Goal: Task Accomplishment & Management: Use online tool/utility

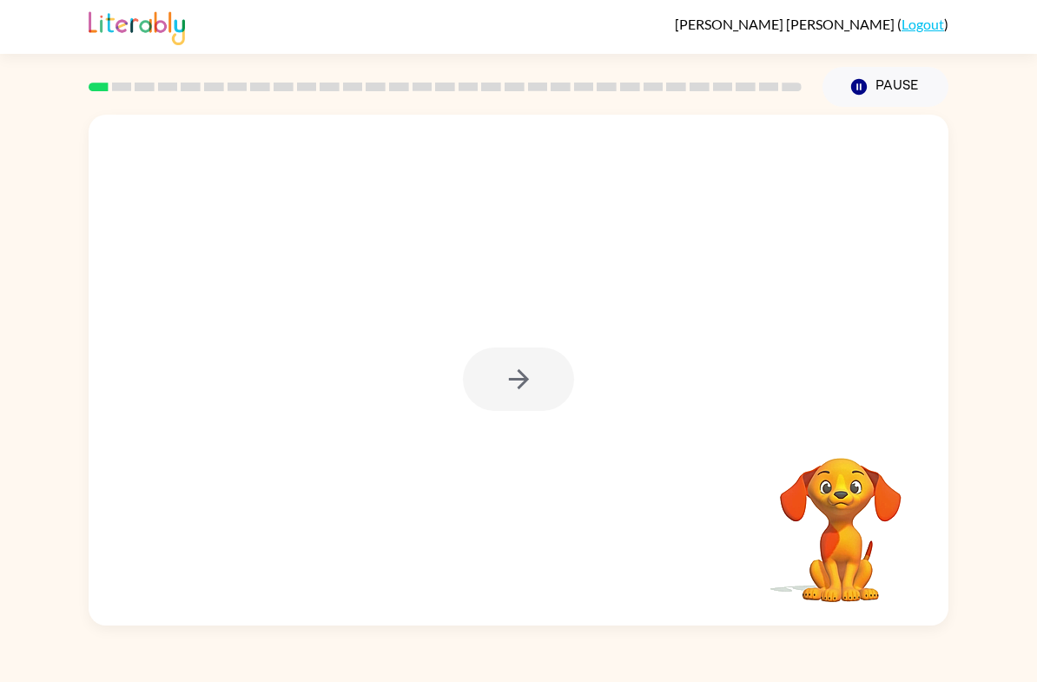
click at [531, 391] on div at bounding box center [518, 379] width 111 height 63
click at [497, 343] on div at bounding box center [519, 370] width 860 height 511
click at [493, 399] on button "button" at bounding box center [518, 379] width 111 height 63
click at [785, 440] on video "Your browser must support playing .mp4 files to use Literably. Please try using…" at bounding box center [841, 518] width 174 height 174
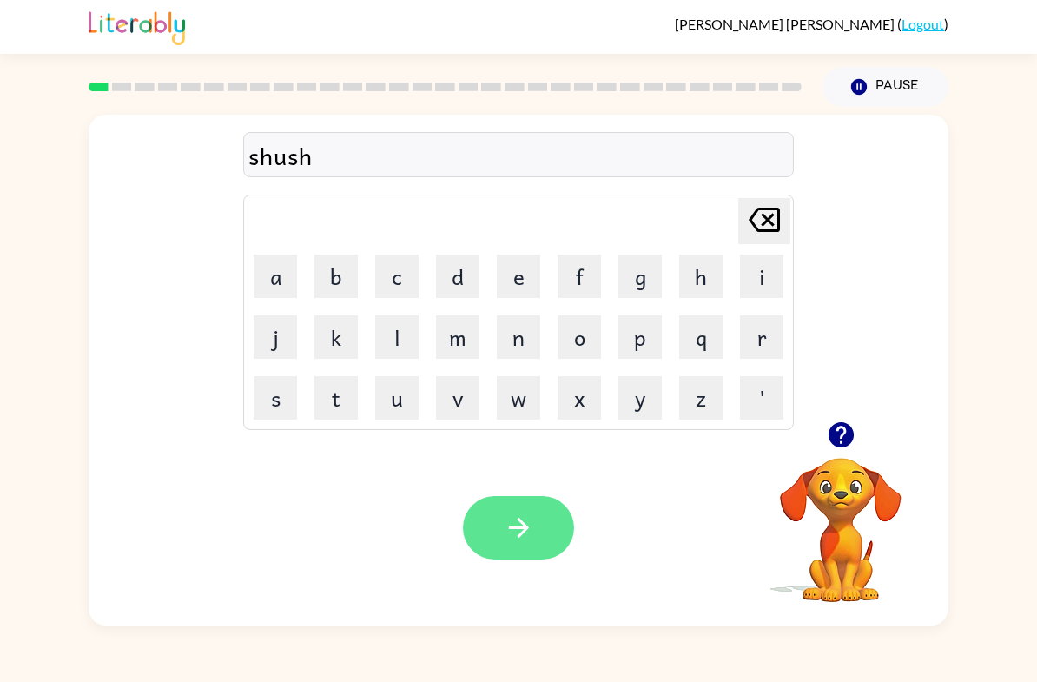
click at [526, 558] on button "button" at bounding box center [518, 527] width 111 height 63
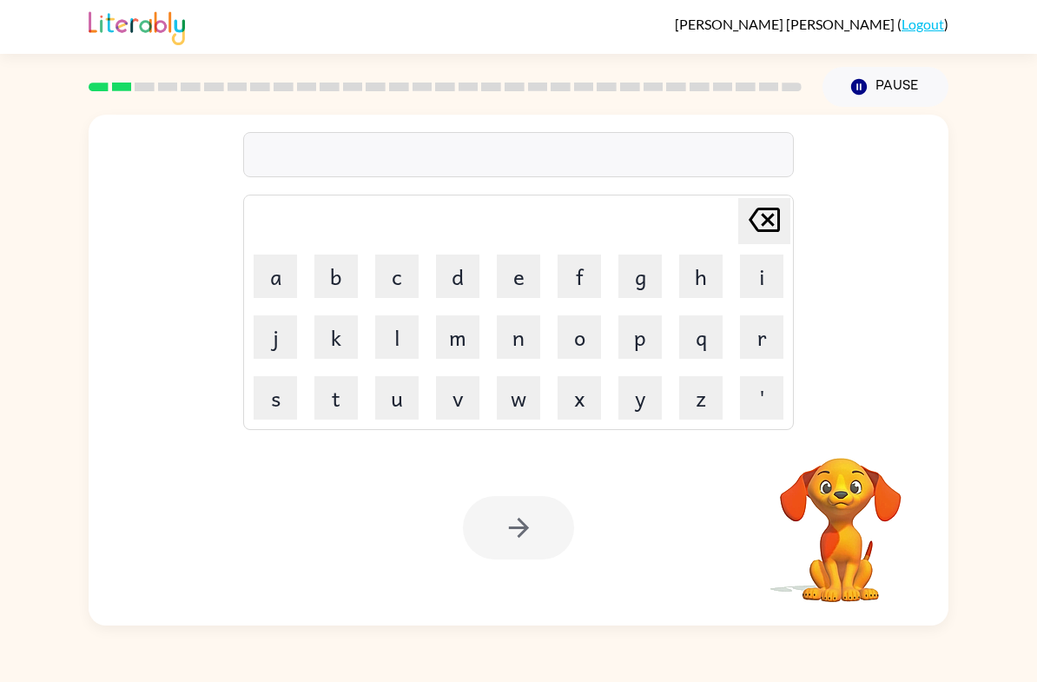
click at [294, 148] on div at bounding box center [518, 154] width 551 height 45
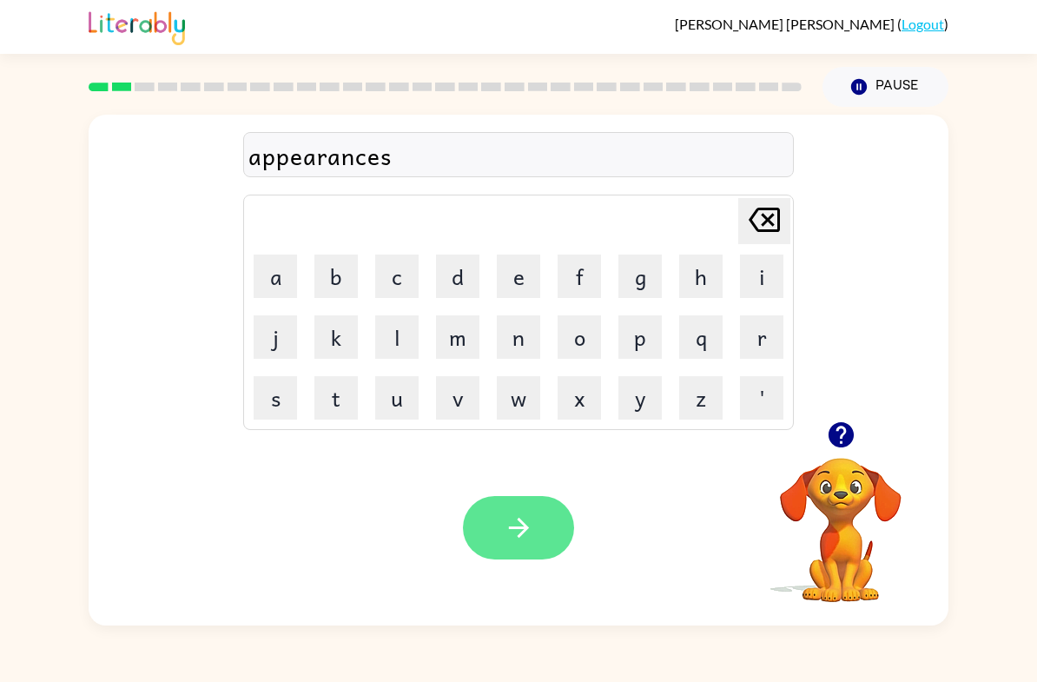
click at [523, 521] on icon "button" at bounding box center [519, 528] width 30 height 30
click at [826, 427] on icon "button" at bounding box center [841, 435] width 30 height 30
click at [925, 404] on div "appearances [PERSON_NAME] last character input a b c d e f g h i j k l m n o p …" at bounding box center [519, 268] width 860 height 307
click at [569, 565] on div "Your browser must support playing .mp4 files to use Literably. Please try using…" at bounding box center [519, 527] width 860 height 195
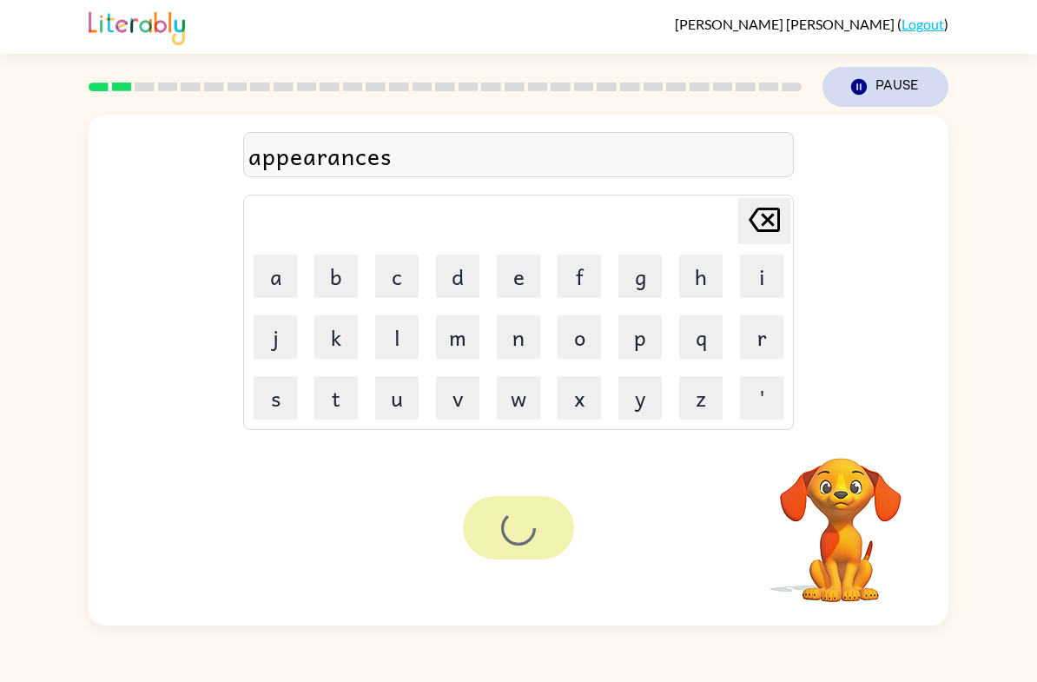
click at [881, 89] on button "Pause Pause" at bounding box center [886, 87] width 126 height 40
click at [745, 225] on icon "[PERSON_NAME] last character input" at bounding box center [765, 220] width 42 height 42
click at [744, 224] on icon "Delete Delete last character input" at bounding box center [765, 220] width 42 height 42
click at [752, 221] on icon "Delete Delete last character input" at bounding box center [765, 220] width 42 height 42
click at [752, 221] on icon at bounding box center [764, 220] width 31 height 24
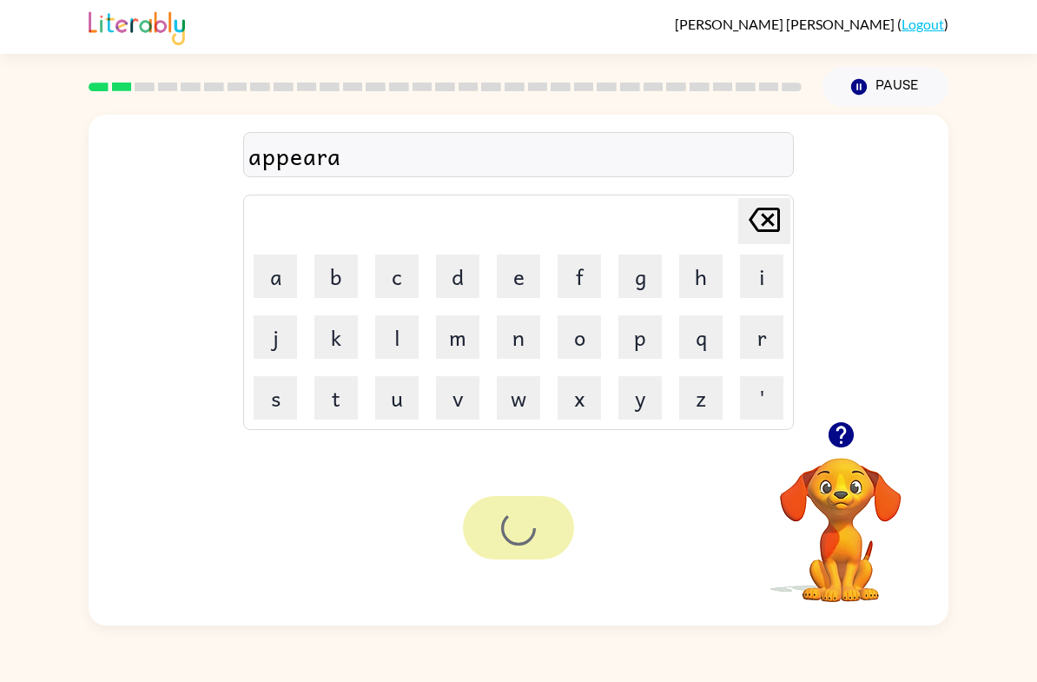
click at [769, 222] on icon at bounding box center [764, 220] width 31 height 24
click at [763, 221] on icon "Delete Delete last character input" at bounding box center [765, 220] width 42 height 42
click at [763, 220] on icon "Delete Delete last character input" at bounding box center [765, 220] width 42 height 42
click at [758, 227] on icon "Delete Delete last character input" at bounding box center [765, 220] width 42 height 42
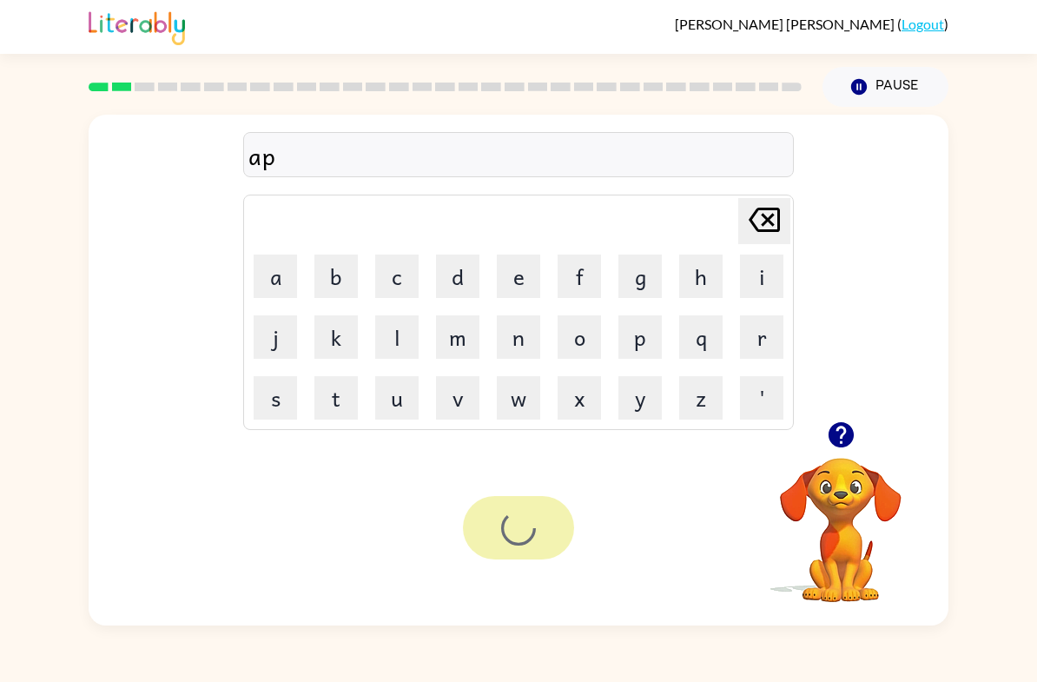
click at [758, 227] on icon "Delete Delete last character input" at bounding box center [765, 220] width 42 height 42
click at [771, 194] on div "a Delete Delete last character input a b c d e f g h i j k l m n o p q r s t u …" at bounding box center [518, 268] width 551 height 324
click at [752, 225] on icon at bounding box center [764, 220] width 31 height 24
click at [752, 223] on icon at bounding box center [764, 220] width 31 height 24
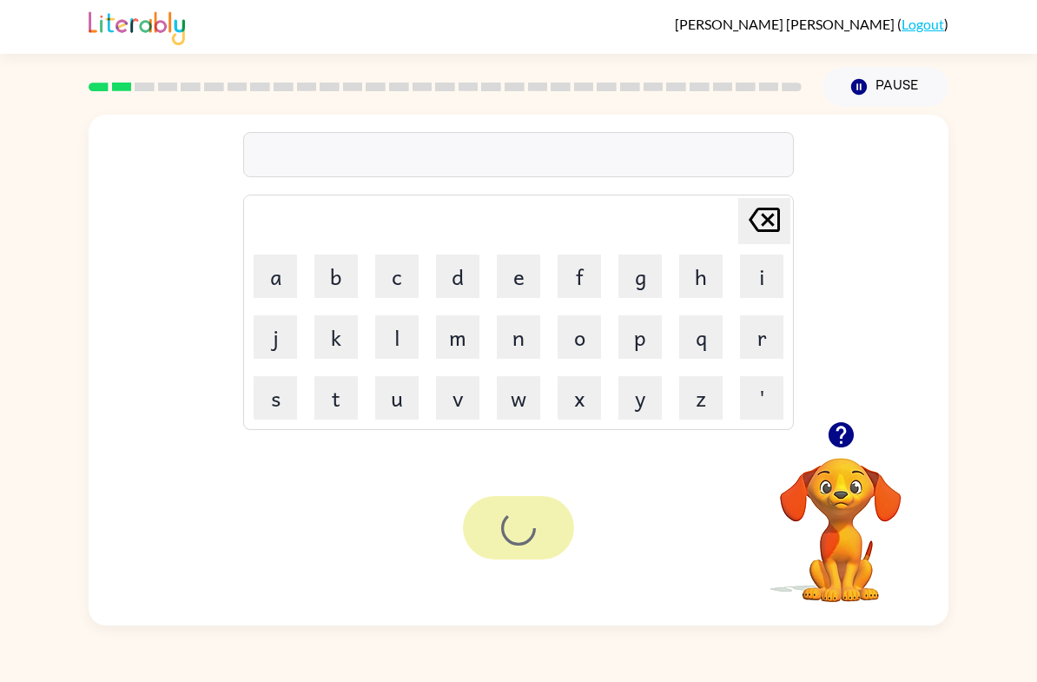
click at [990, 489] on div "Delete Delete last character input a b c d e f g h i j k l m n o p q r s t u v …" at bounding box center [518, 366] width 1037 height 519
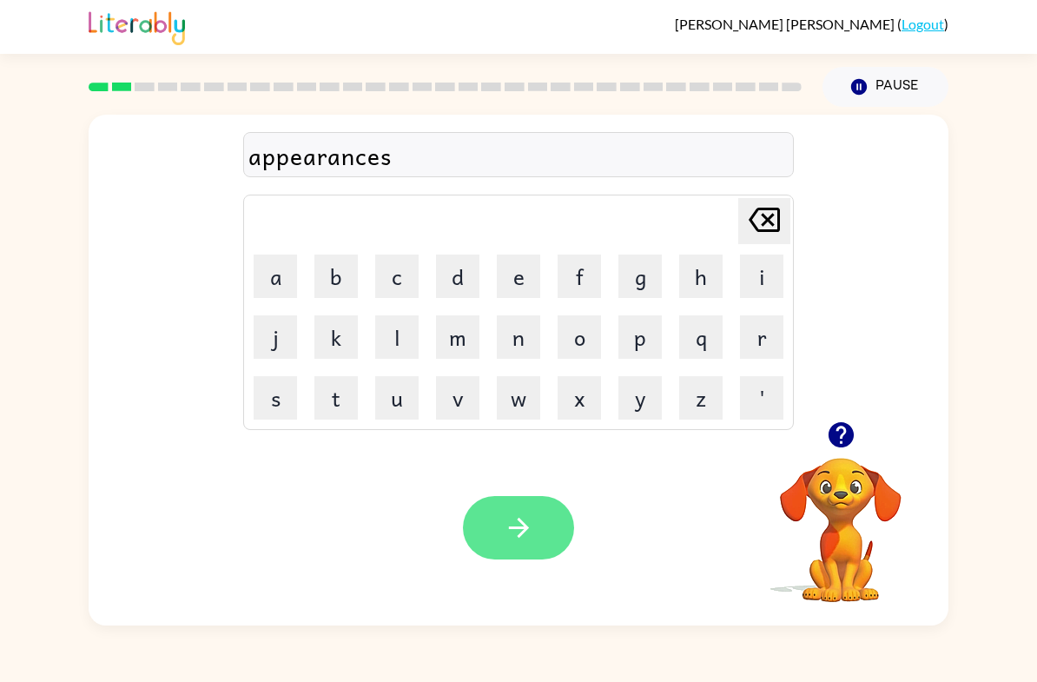
click at [554, 531] on button "button" at bounding box center [518, 527] width 111 height 63
click at [554, 530] on div at bounding box center [518, 527] width 111 height 63
click at [537, 566] on div "Your browser must support playing .mp4 files to use Literably. Please try using…" at bounding box center [519, 527] width 860 height 195
click at [521, 525] on div at bounding box center [518, 527] width 111 height 63
click at [530, 546] on div at bounding box center [518, 527] width 111 height 63
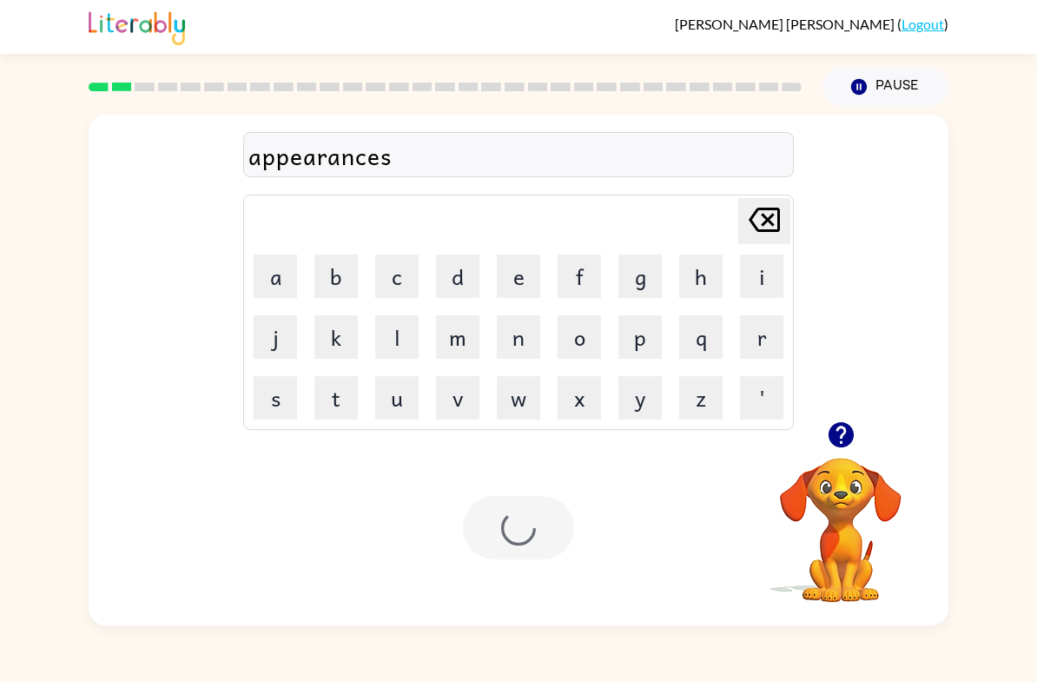
click at [530, 546] on div at bounding box center [518, 527] width 111 height 63
click at [265, 255] on button "a" at bounding box center [275, 276] width 43 height 43
click at [633, 336] on button "p" at bounding box center [640, 336] width 43 height 43
click at [632, 335] on button "p" at bounding box center [640, 336] width 43 height 43
click at [518, 259] on button "e" at bounding box center [518, 276] width 43 height 43
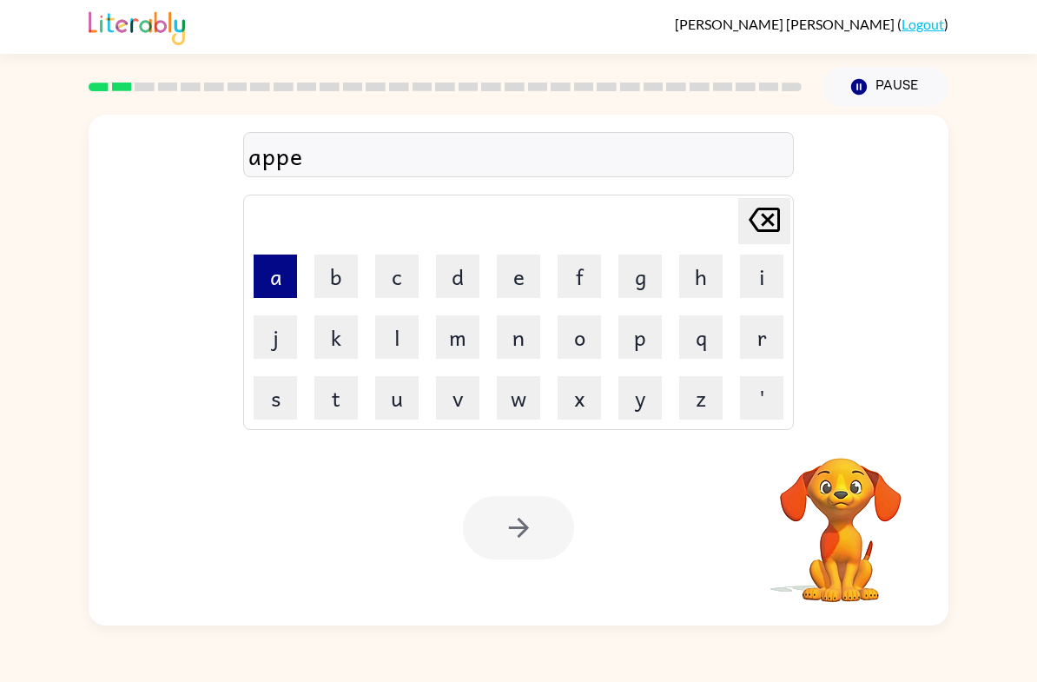
click at [284, 267] on button "a" at bounding box center [275, 276] width 43 height 43
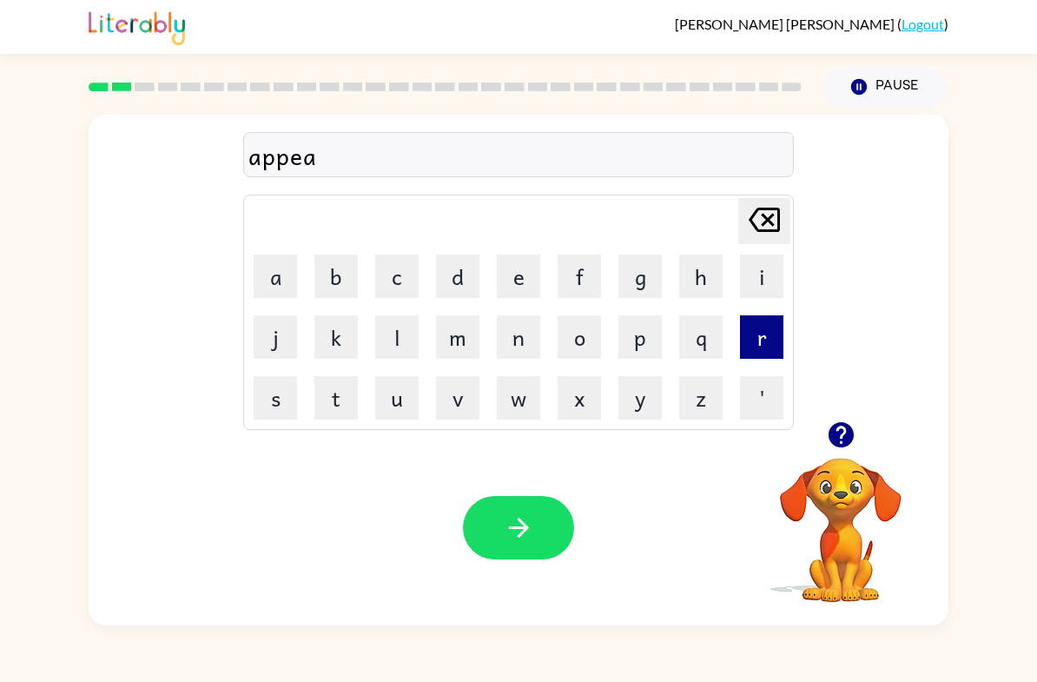
click at [757, 348] on button "r" at bounding box center [761, 336] width 43 height 43
click at [275, 255] on button "a" at bounding box center [275, 276] width 43 height 43
click at [526, 323] on button "n" at bounding box center [518, 336] width 43 height 43
click at [402, 259] on button "c" at bounding box center [396, 276] width 43 height 43
click at [515, 275] on button "e" at bounding box center [518, 276] width 43 height 43
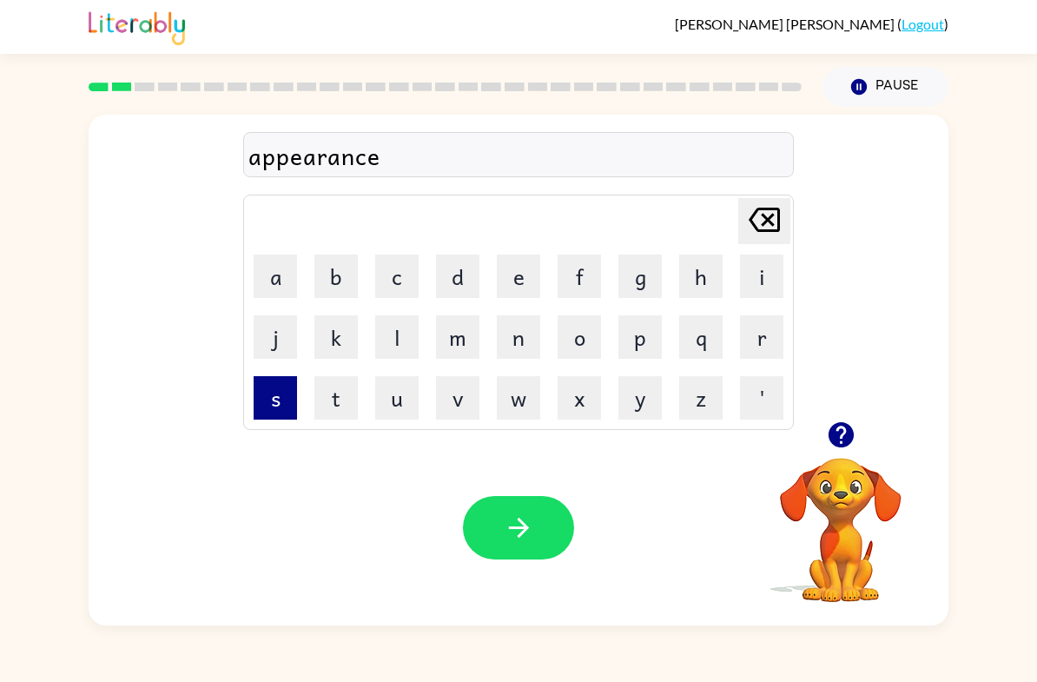
click at [258, 381] on button "s" at bounding box center [275, 397] width 43 height 43
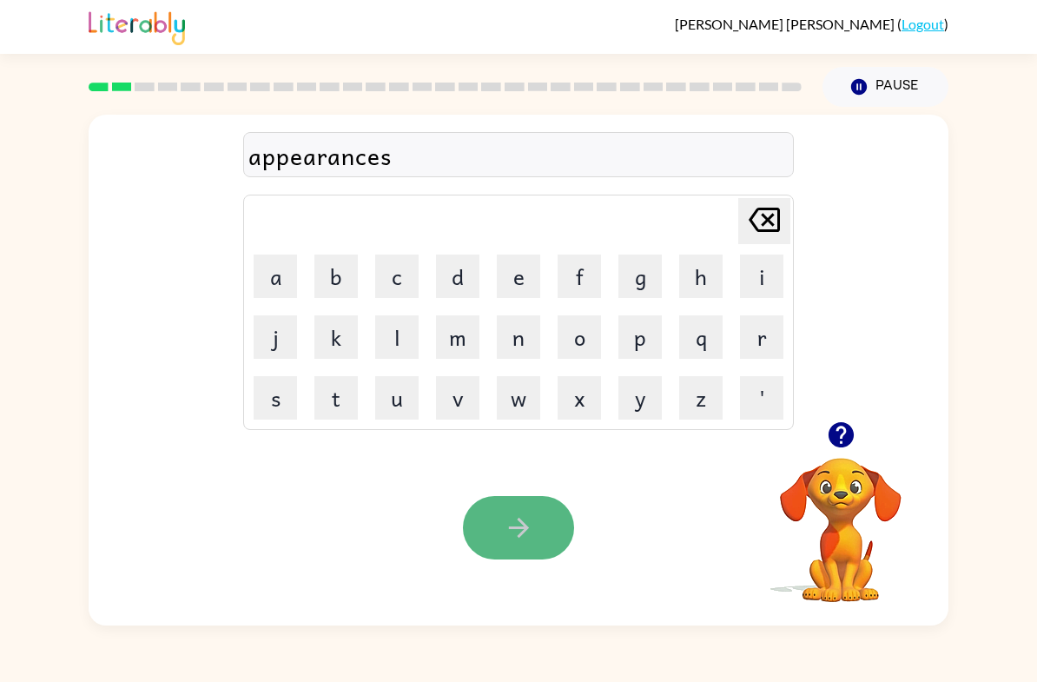
click at [566, 526] on button "button" at bounding box center [518, 527] width 111 height 63
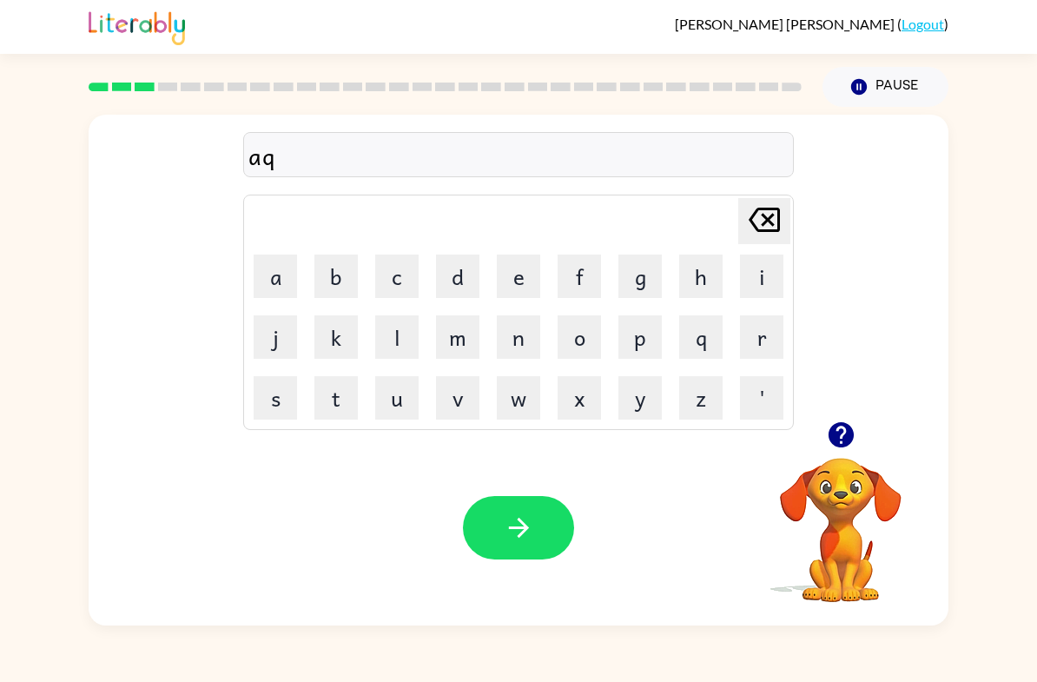
click at [854, 420] on icon "button" at bounding box center [841, 435] width 30 height 30
click at [767, 211] on icon at bounding box center [764, 220] width 31 height 24
click at [510, 532] on icon "button" at bounding box center [519, 528] width 30 height 30
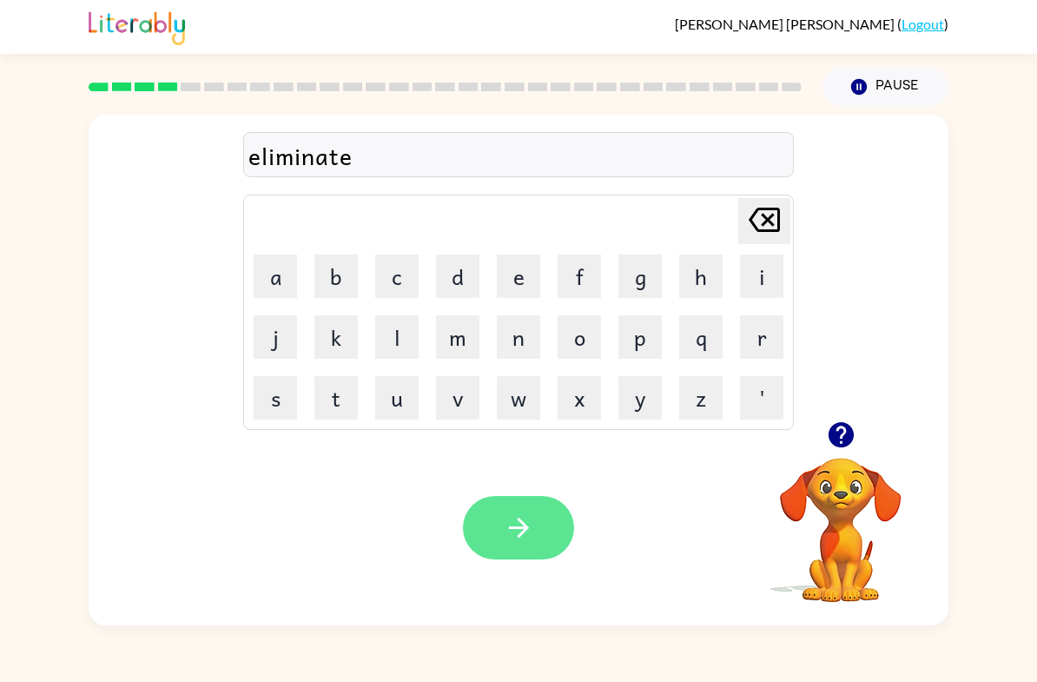
click at [533, 540] on icon "button" at bounding box center [519, 528] width 30 height 30
click at [557, 527] on button "button" at bounding box center [518, 527] width 111 height 63
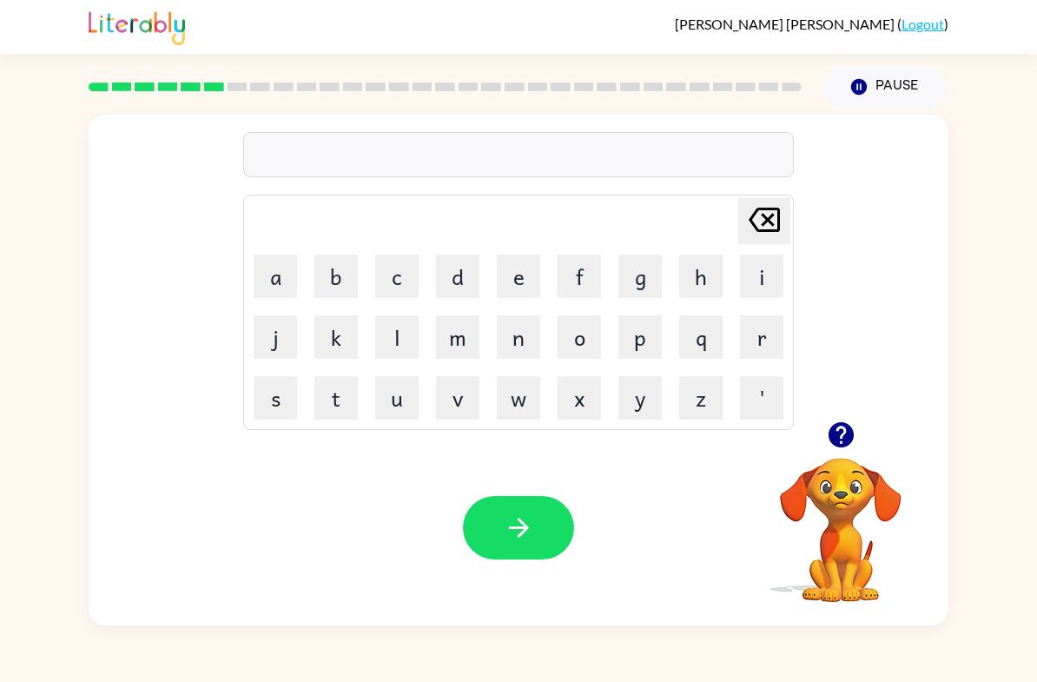
click at [826, 433] on icon "button" at bounding box center [841, 435] width 30 height 30
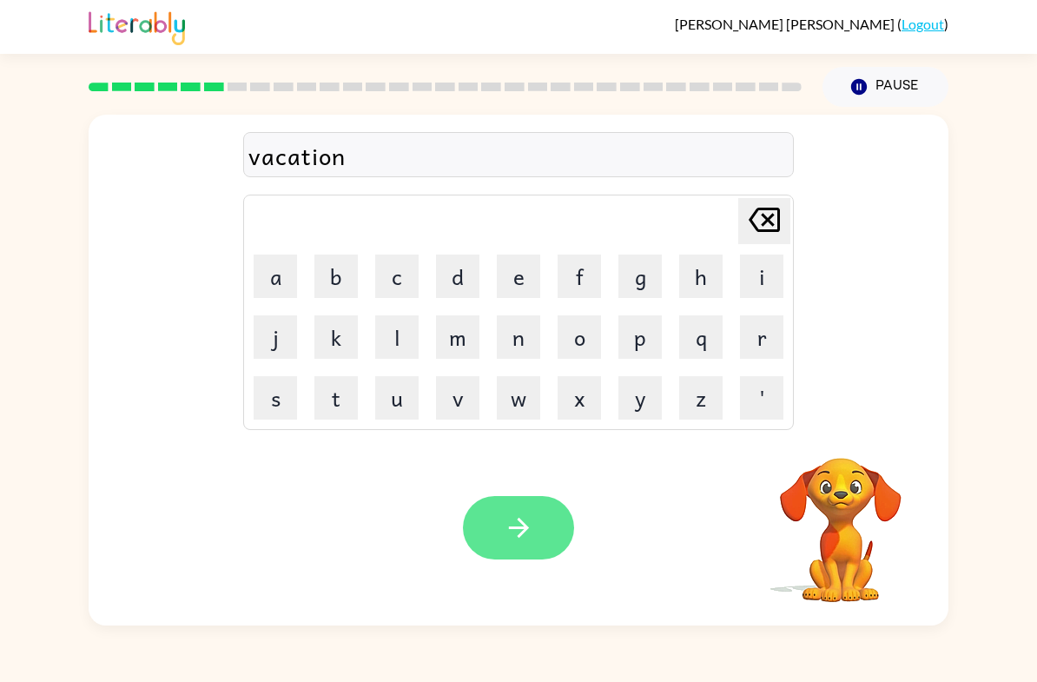
click at [493, 541] on button "button" at bounding box center [518, 527] width 111 height 63
click at [535, 502] on div at bounding box center [518, 527] width 111 height 63
click at [546, 526] on button "button" at bounding box center [518, 527] width 111 height 63
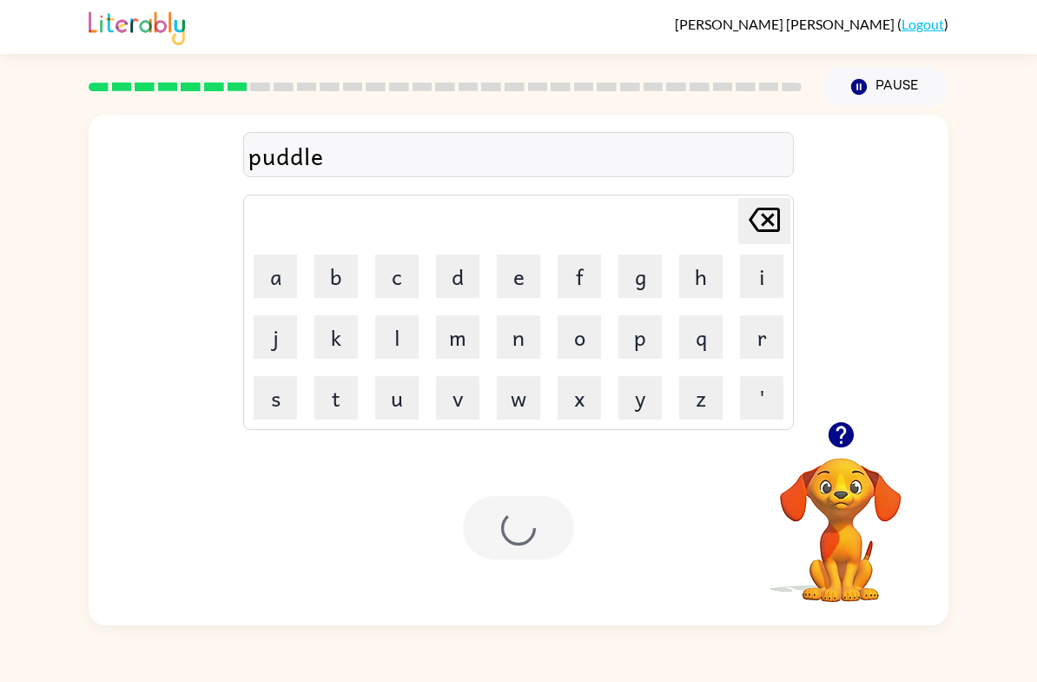
click at [526, 541] on div at bounding box center [518, 527] width 111 height 63
click at [551, 502] on button "button" at bounding box center [518, 527] width 111 height 63
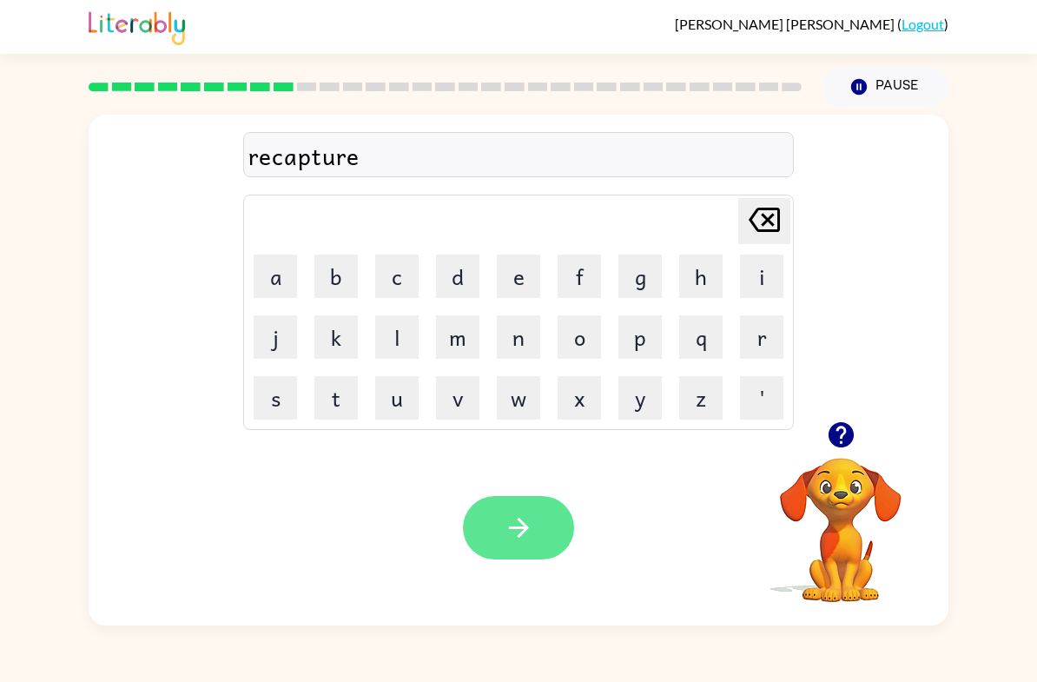
click at [563, 533] on button "button" at bounding box center [518, 527] width 111 height 63
click at [464, 536] on button "button" at bounding box center [518, 527] width 111 height 63
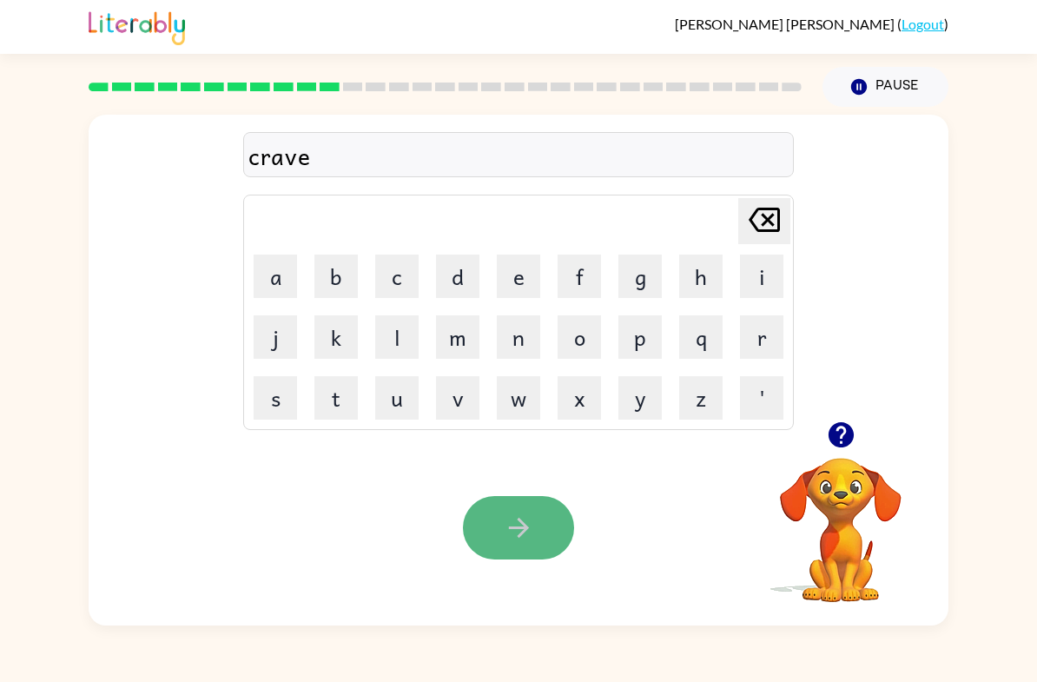
click at [501, 521] on button "button" at bounding box center [518, 527] width 111 height 63
click at [504, 524] on icon "button" at bounding box center [519, 528] width 30 height 30
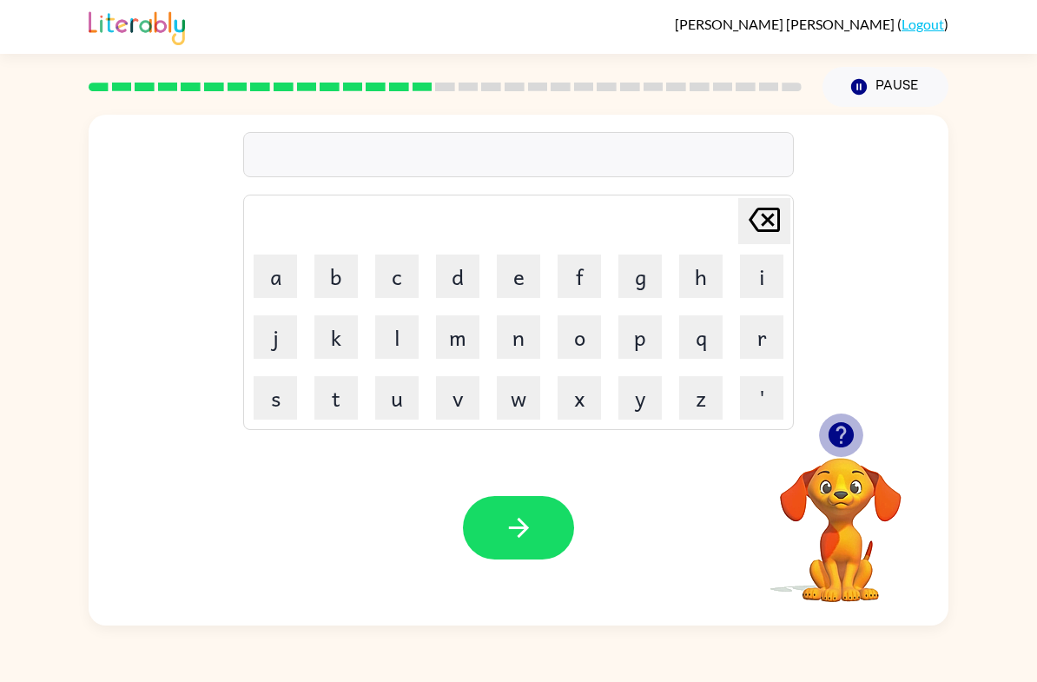
click at [836, 454] on button "button" at bounding box center [841, 435] width 44 height 44
click at [839, 447] on icon "button" at bounding box center [840, 434] width 25 height 25
click at [529, 493] on div "Your browser must support playing .mp4 files to use Literably. Please try using…" at bounding box center [519, 527] width 860 height 195
click at [837, 446] on icon "button" at bounding box center [840, 434] width 25 height 25
